Goal: Find specific page/section: Find specific page/section

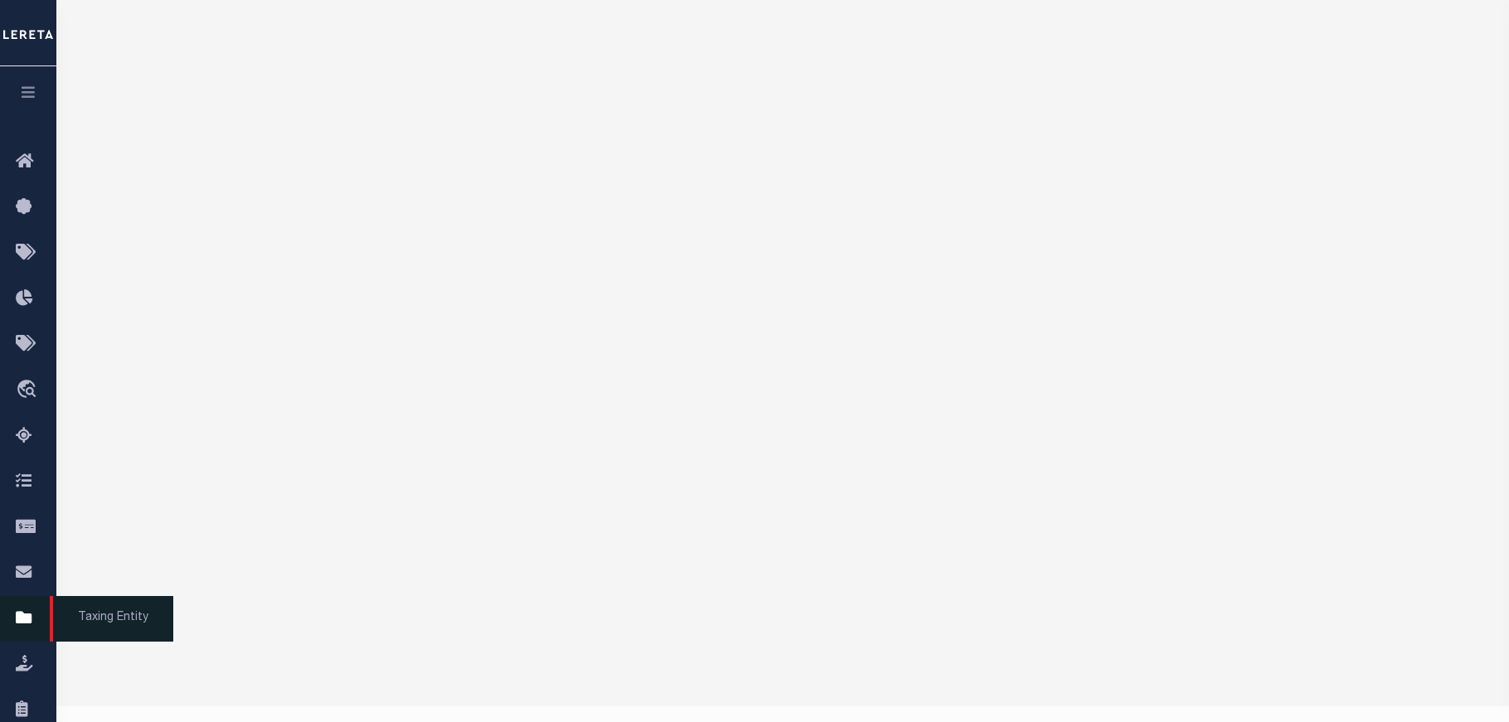
scroll to position [157, 0]
click at [25, 99] on icon "button" at bounding box center [28, 92] width 19 height 15
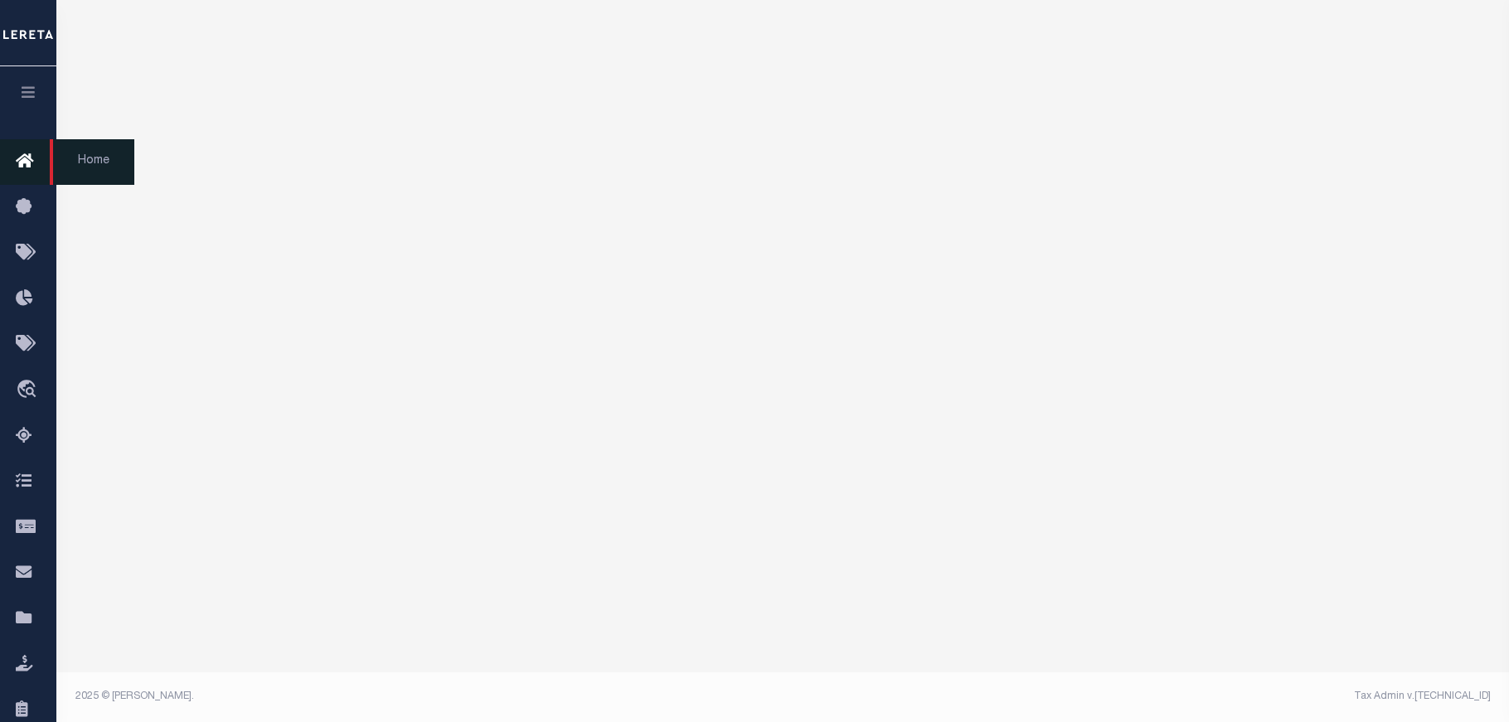
scroll to position [21, 0]
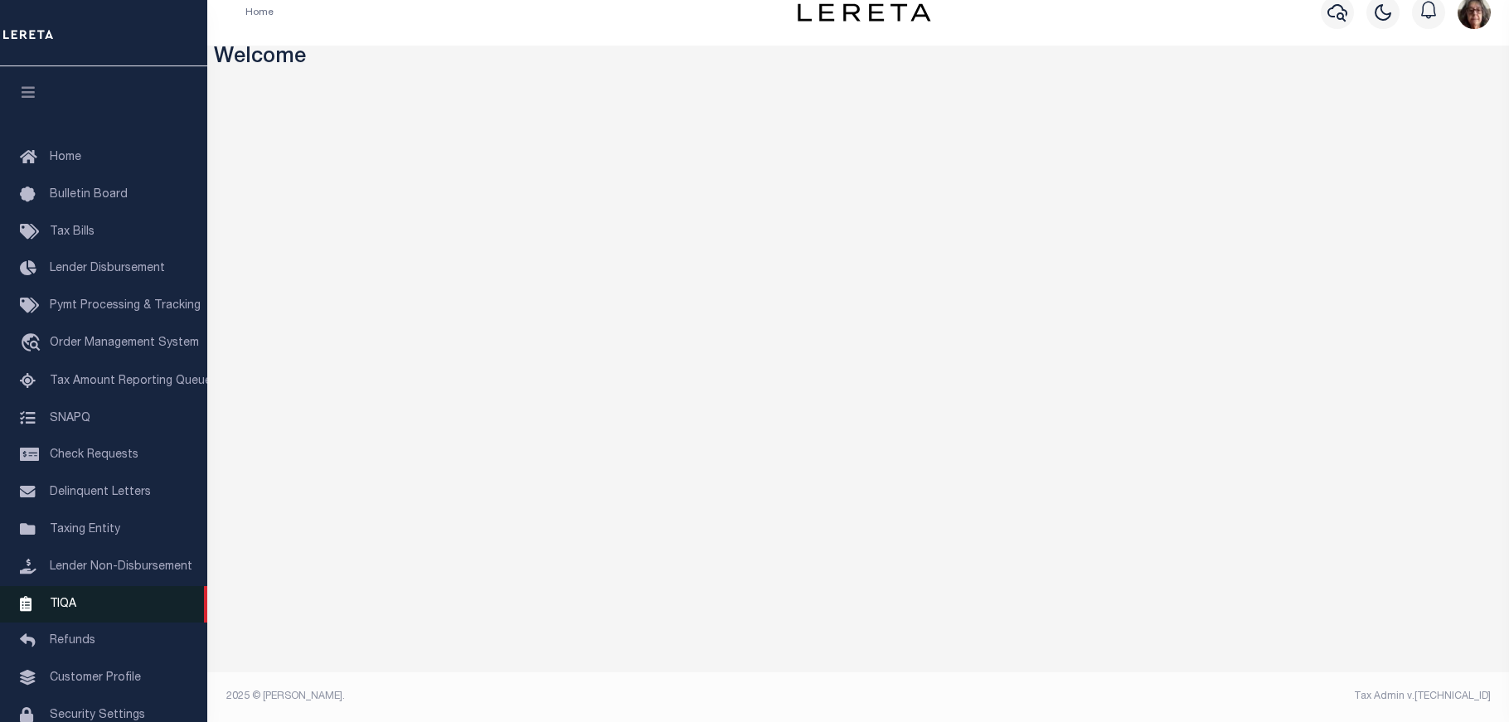
click at [61, 609] on span "TIQA" at bounding box center [63, 604] width 27 height 12
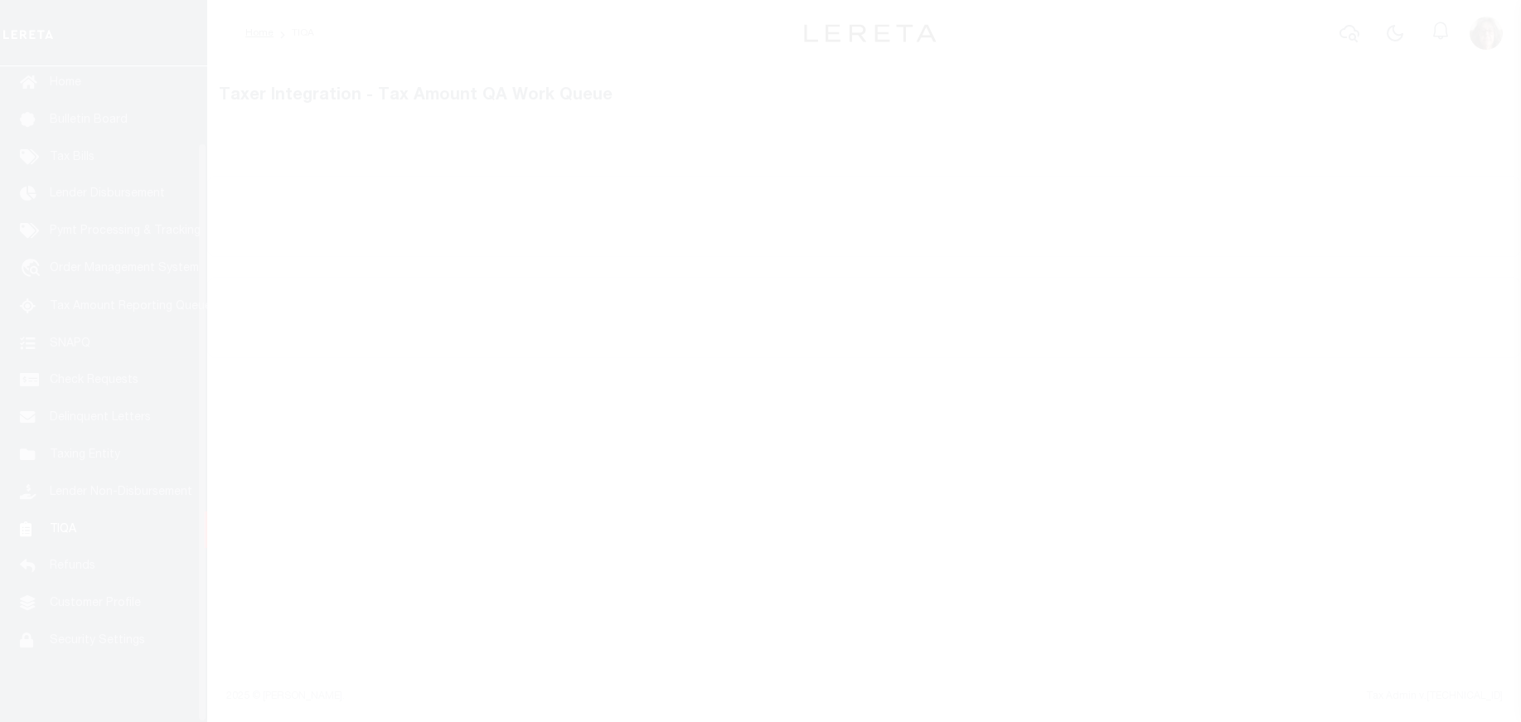
scroll to position [85, 0]
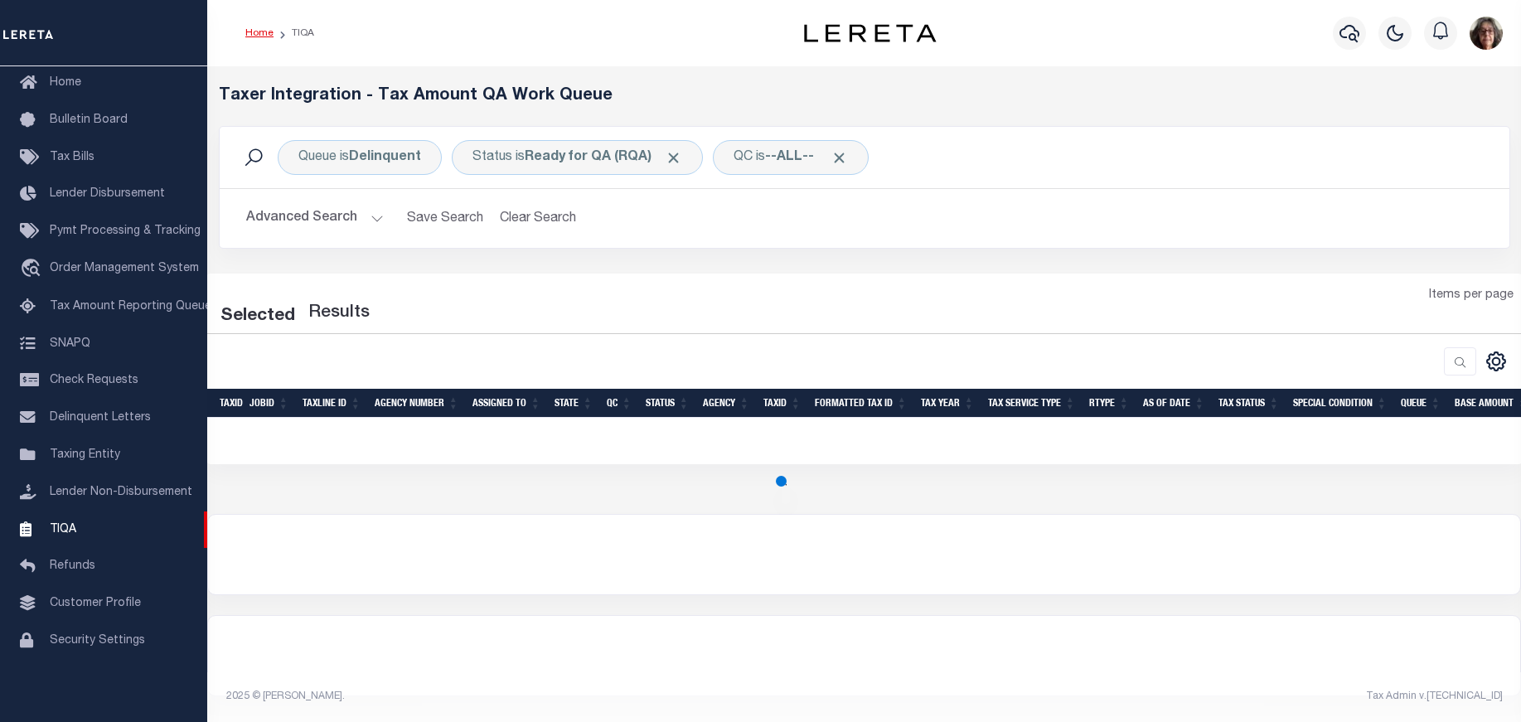
click at [263, 32] on link "Home" at bounding box center [259, 33] width 28 height 10
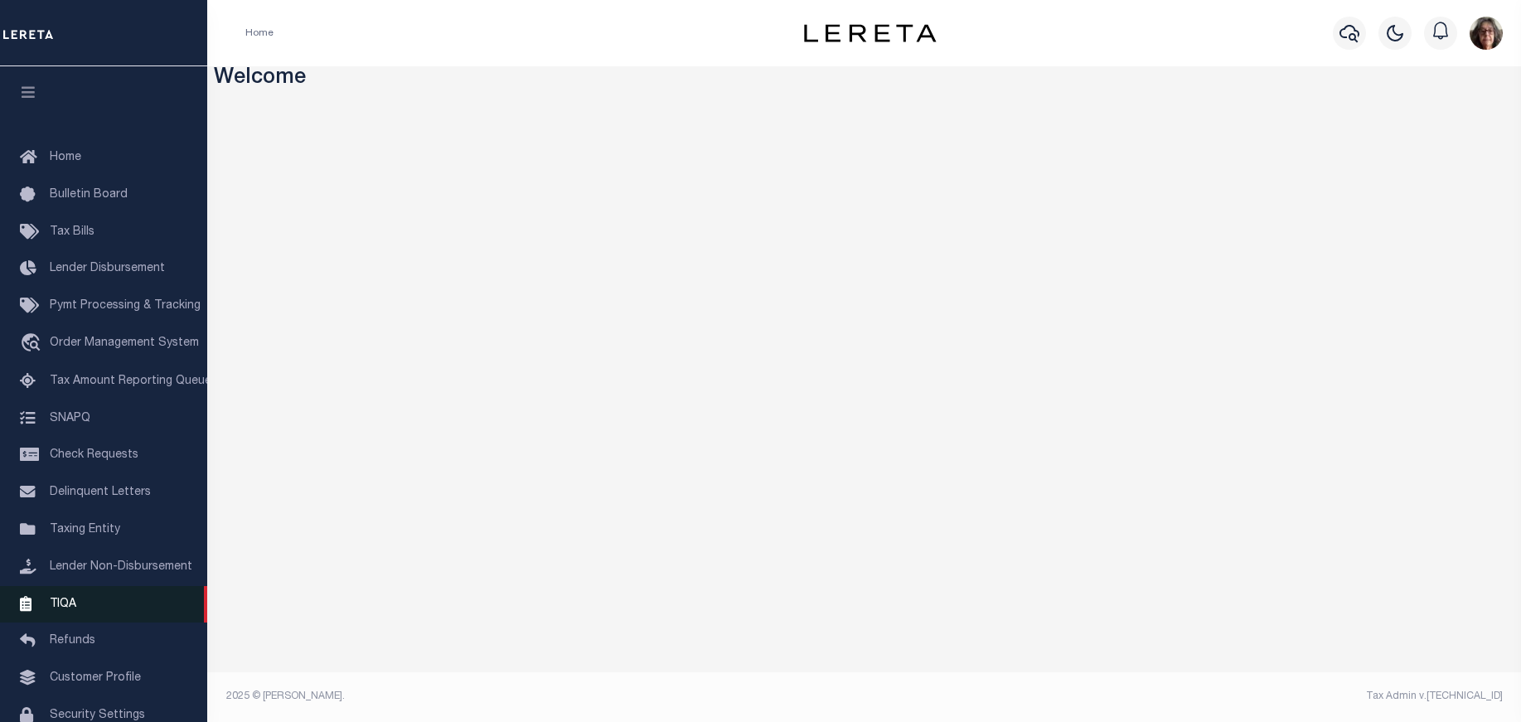
click at [65, 609] on span "TIQA" at bounding box center [63, 604] width 27 height 12
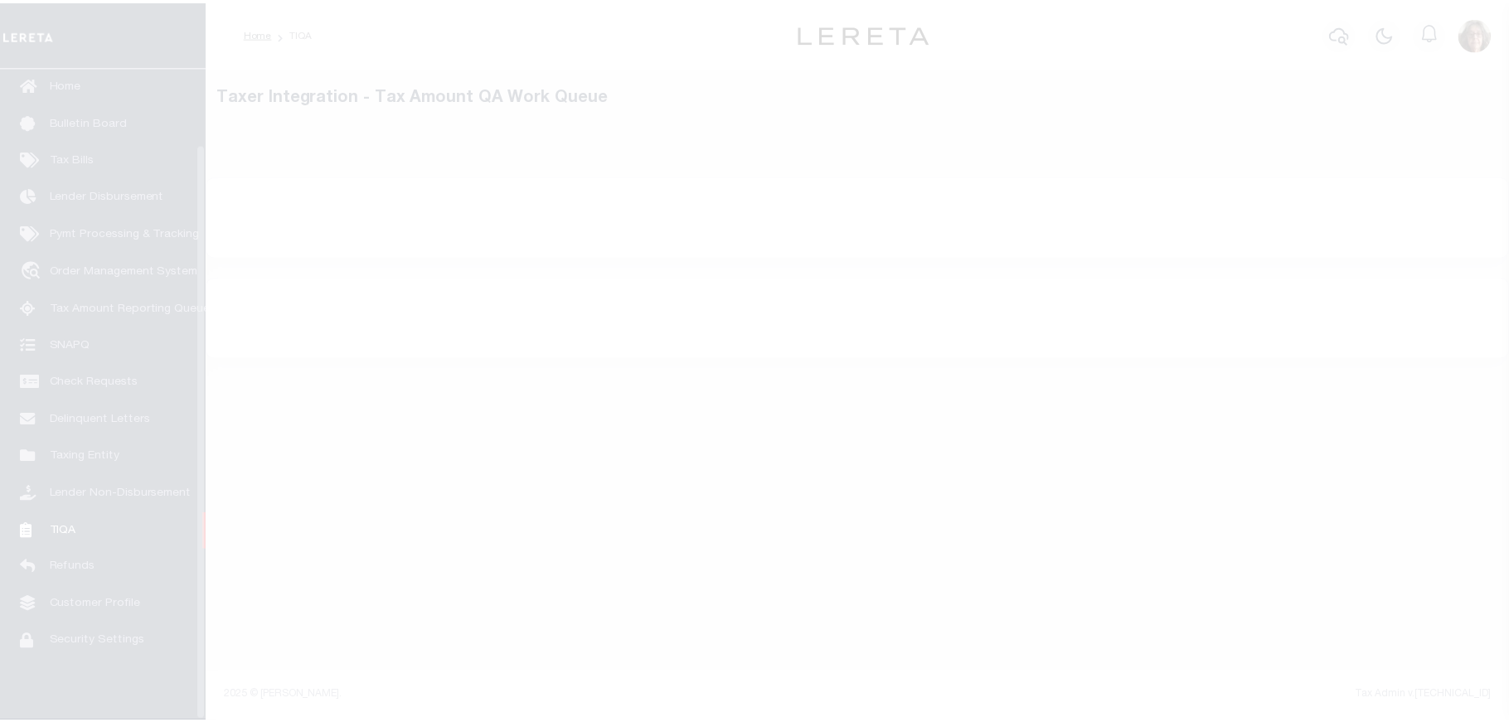
scroll to position [85, 0]
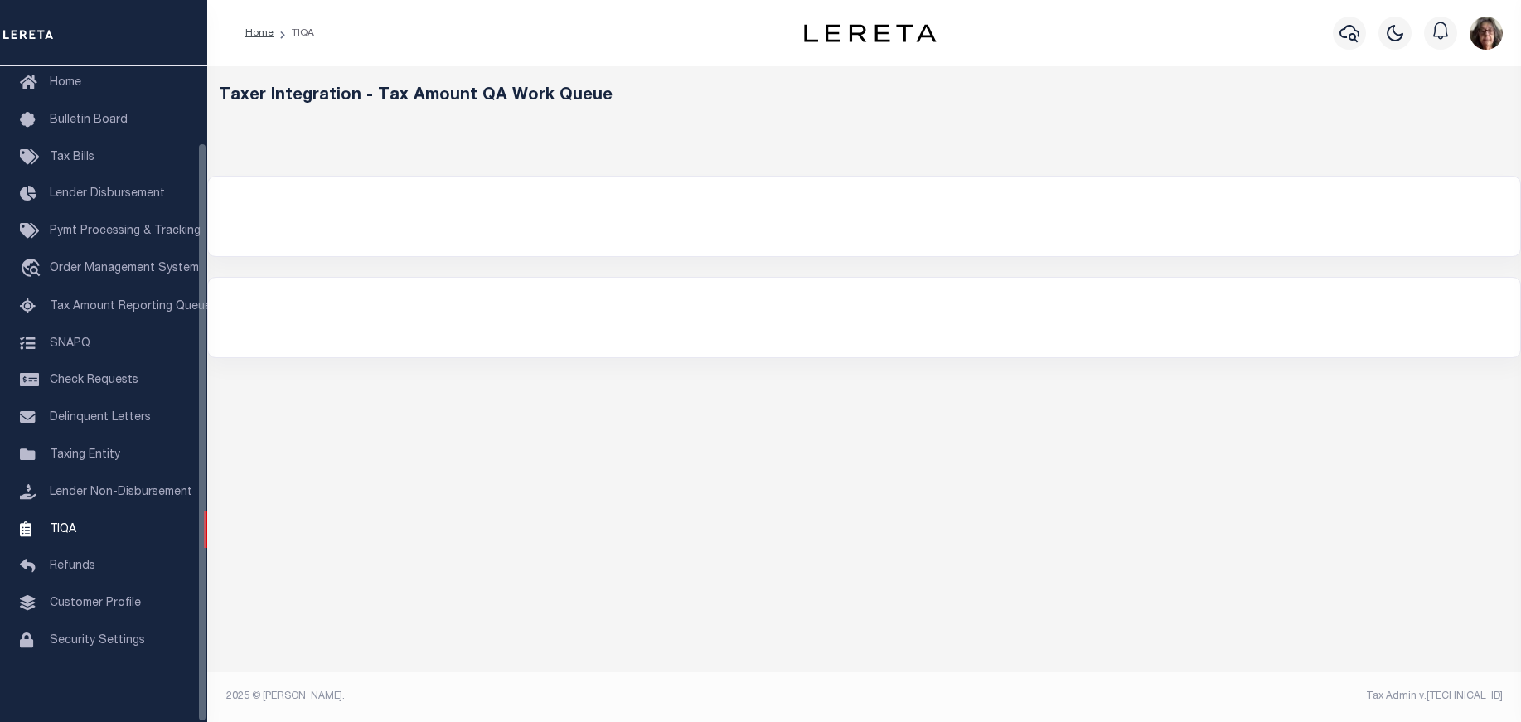
select select "200"
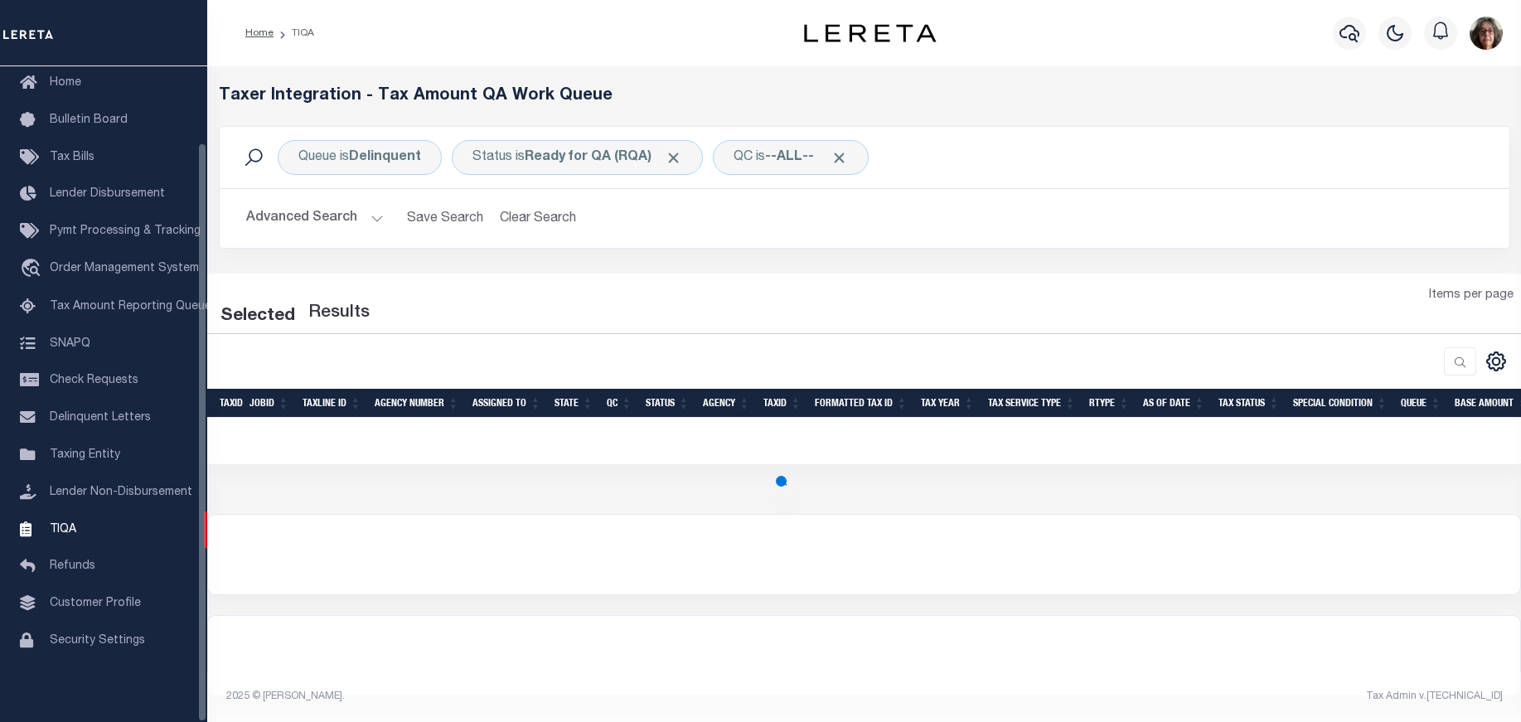
select select "200"
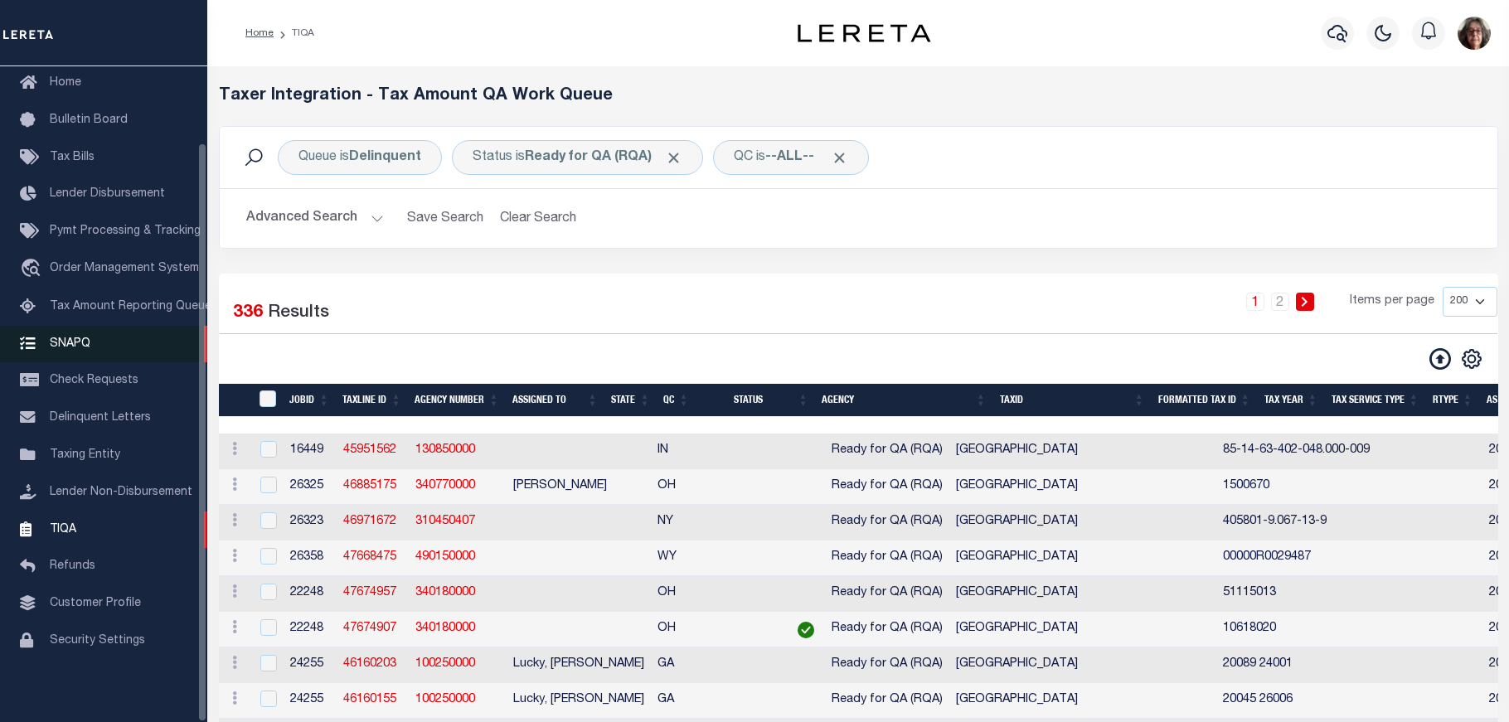
click at [75, 340] on span "SNAPQ" at bounding box center [70, 343] width 41 height 12
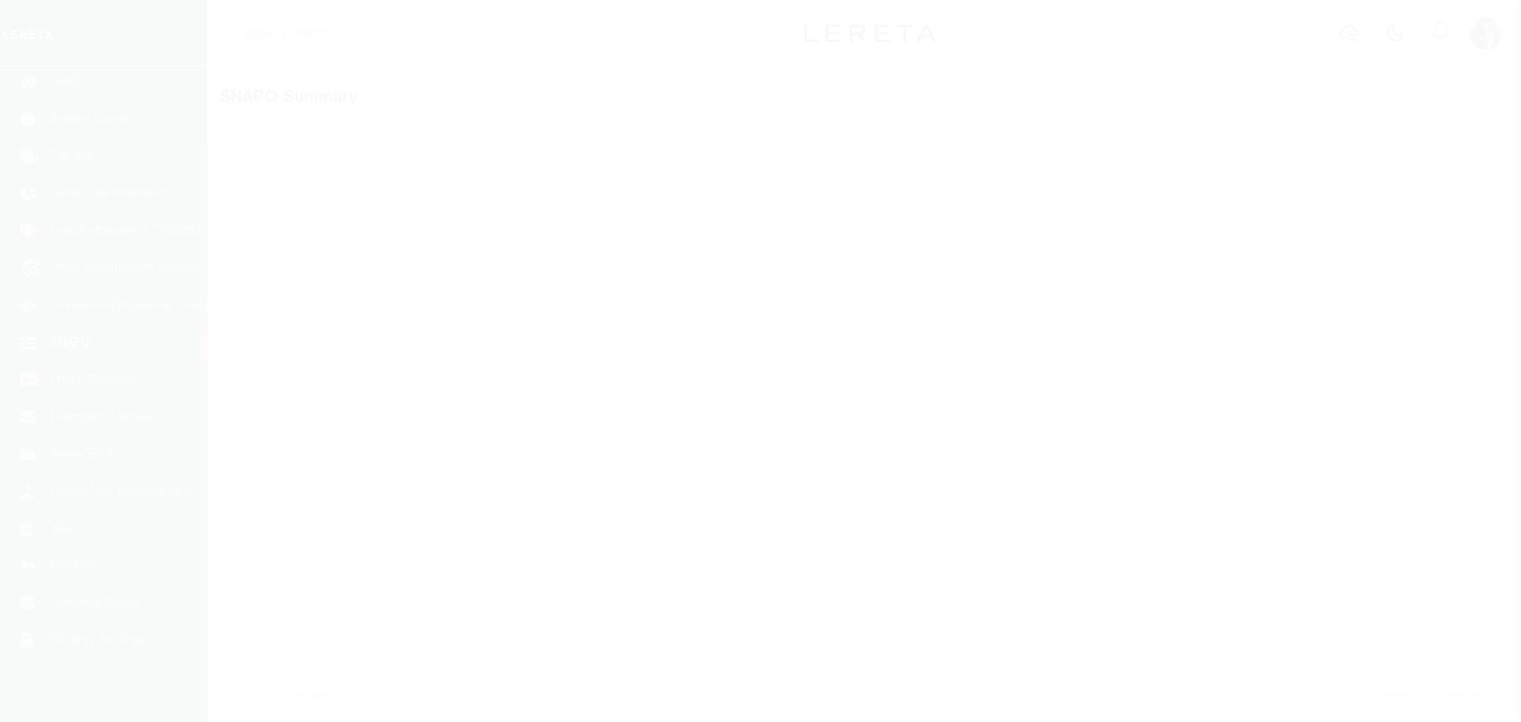
scroll to position [85, 0]
